Goal: Entertainment & Leisure: Consume media (video, audio)

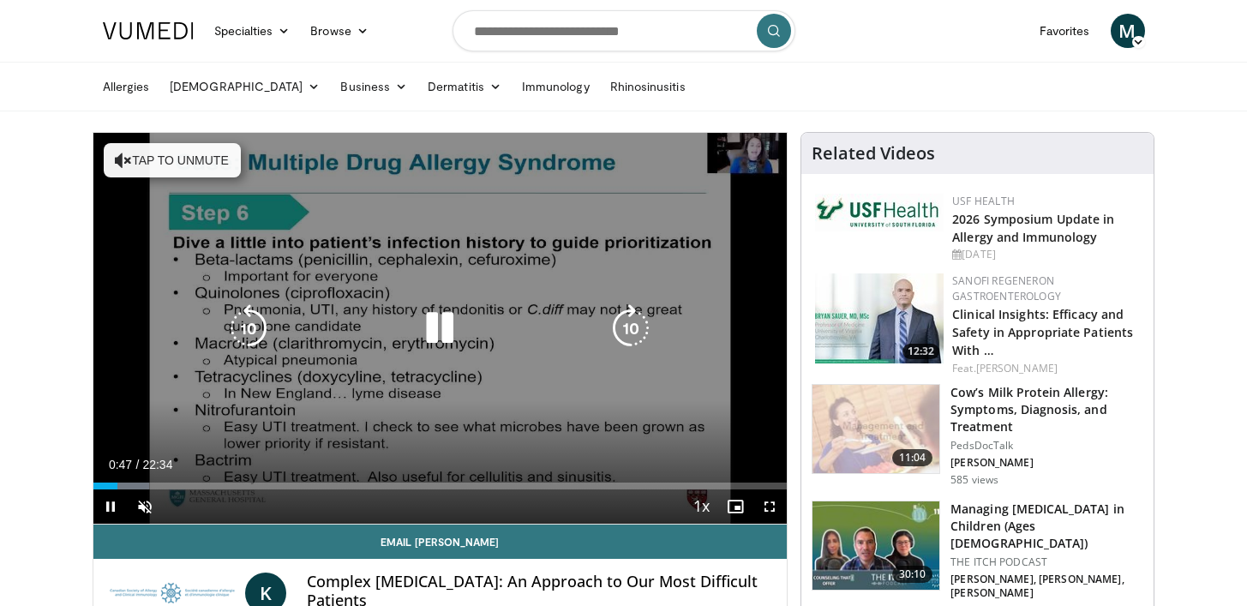
click at [141, 158] on button "Tap to unmute" at bounding box center [172, 160] width 137 height 34
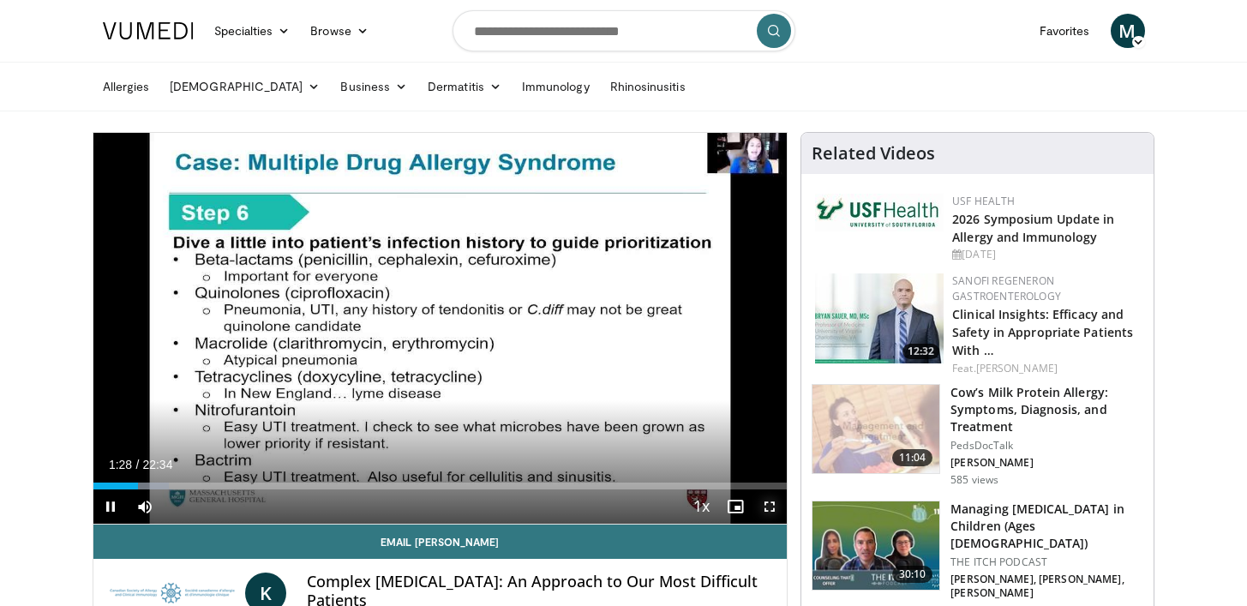
click at [768, 505] on span "Video Player" at bounding box center [770, 506] width 34 height 34
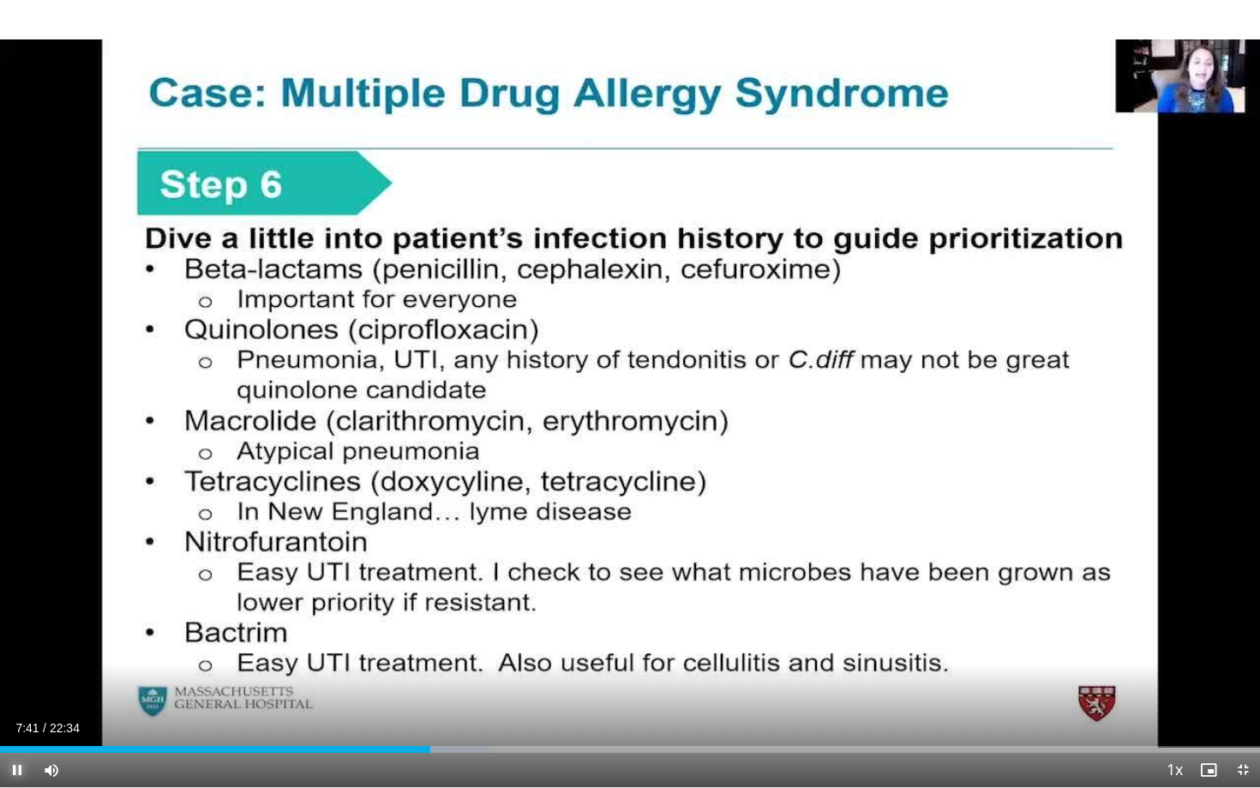
click at [20, 605] on span "Video Player" at bounding box center [17, 770] width 34 height 34
click at [1238, 605] on span "Video Player" at bounding box center [1243, 770] width 34 height 34
